Goal: Task Accomplishment & Management: Manage account settings

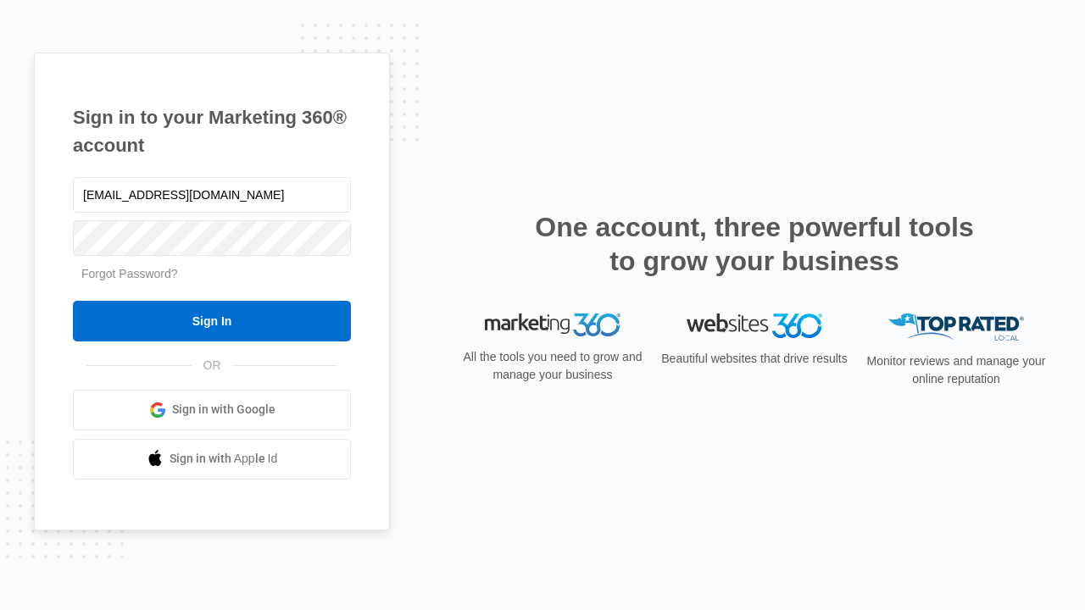
type input "dankie614@gmail.com"
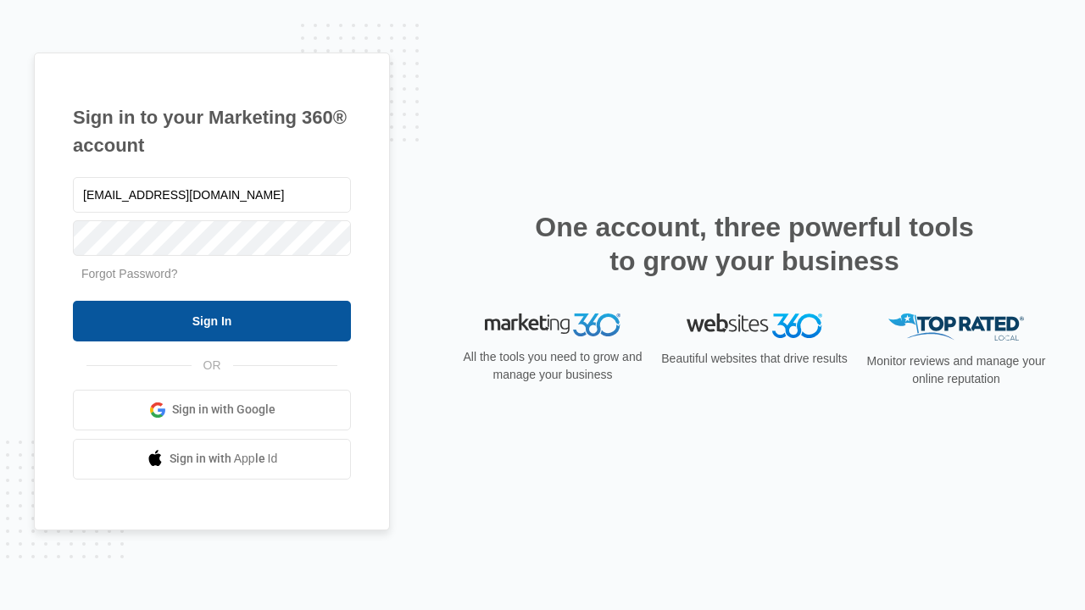
click at [212, 320] on input "Sign In" at bounding box center [212, 321] width 278 height 41
